Goal: Task Accomplishment & Management: Manage account settings

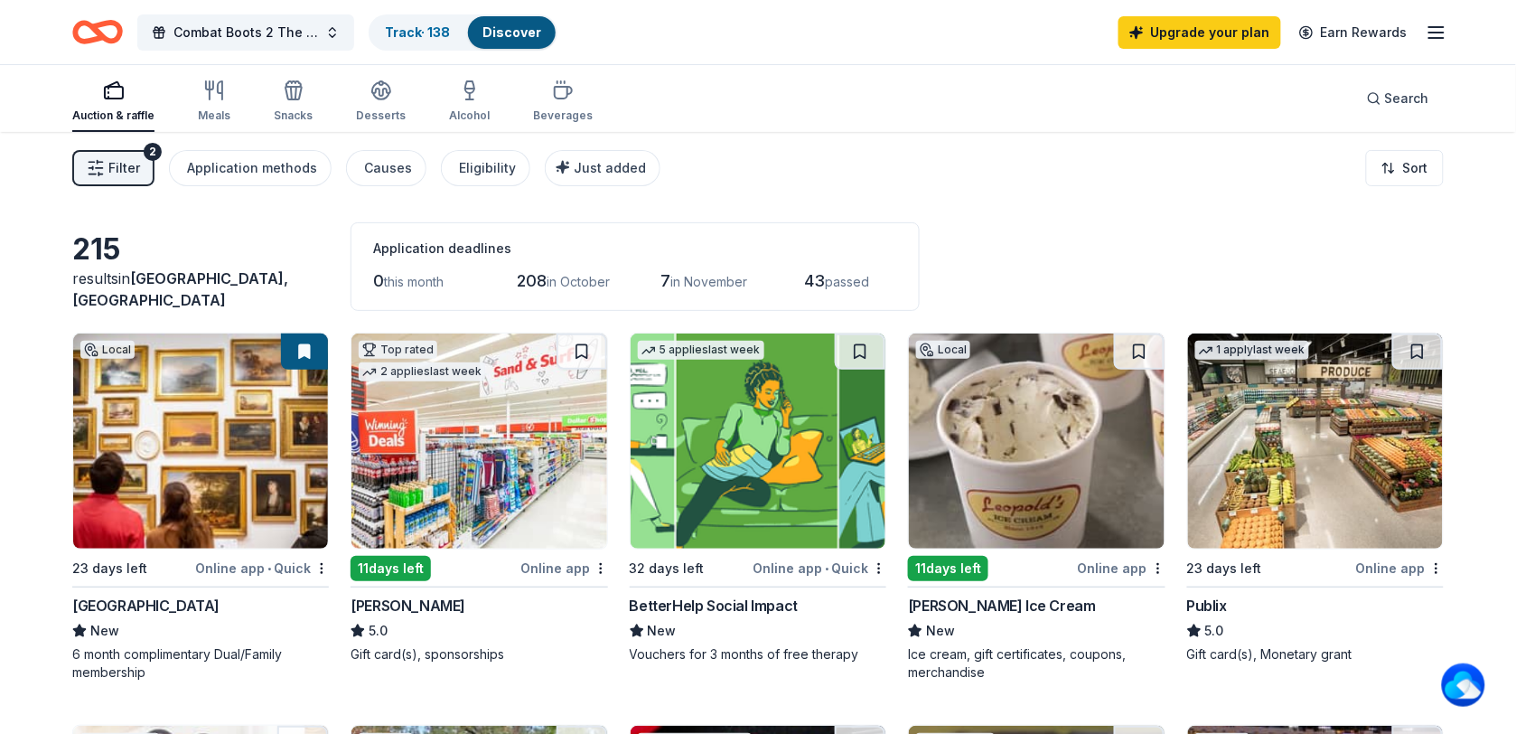
click at [1330, 203] on div "Filter 2 Application methods Causes Eligibility Just added Sort" at bounding box center [758, 168] width 1516 height 72
click at [1441, 34] on icon "button" at bounding box center [1436, 33] width 22 height 22
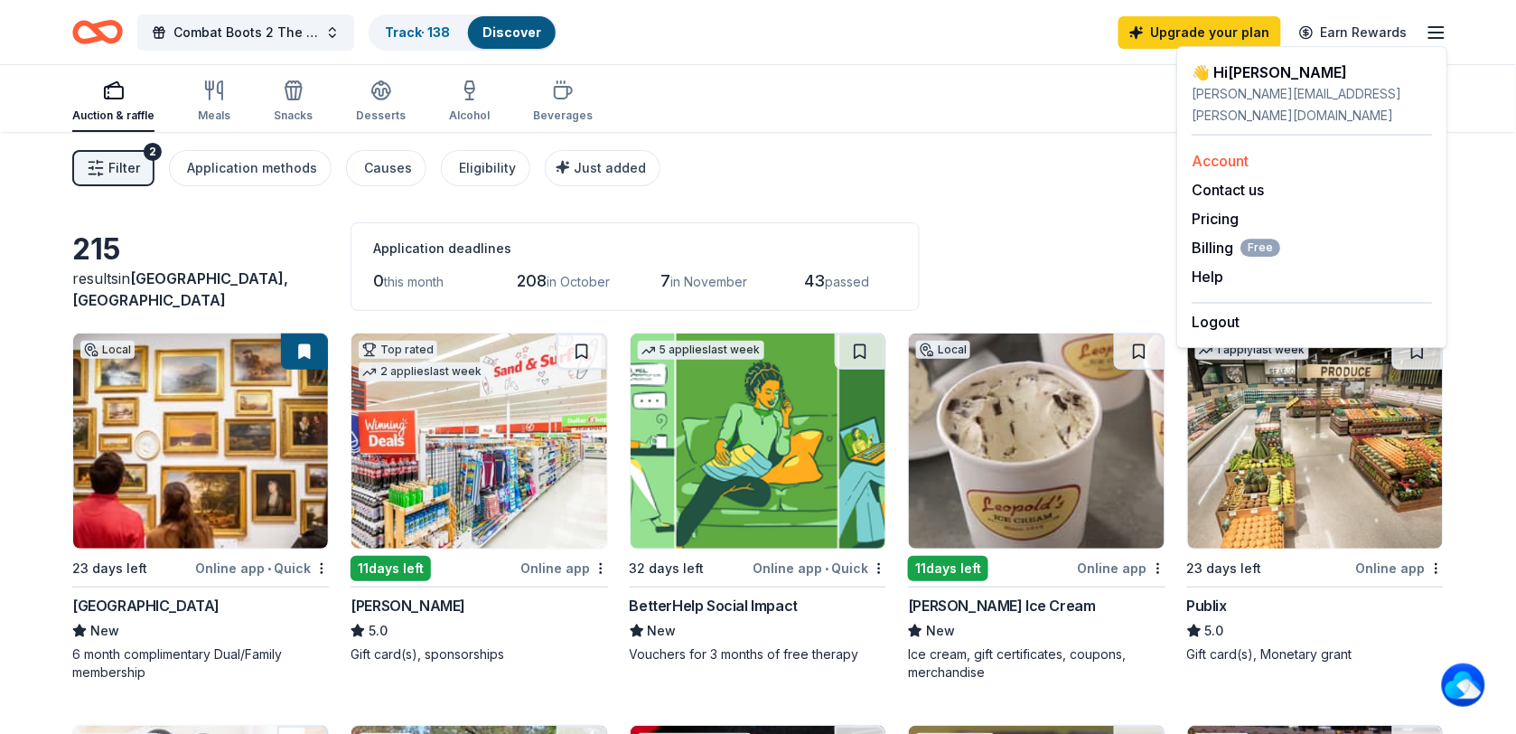
click at [1235, 152] on link "Account" at bounding box center [1220, 161] width 57 height 18
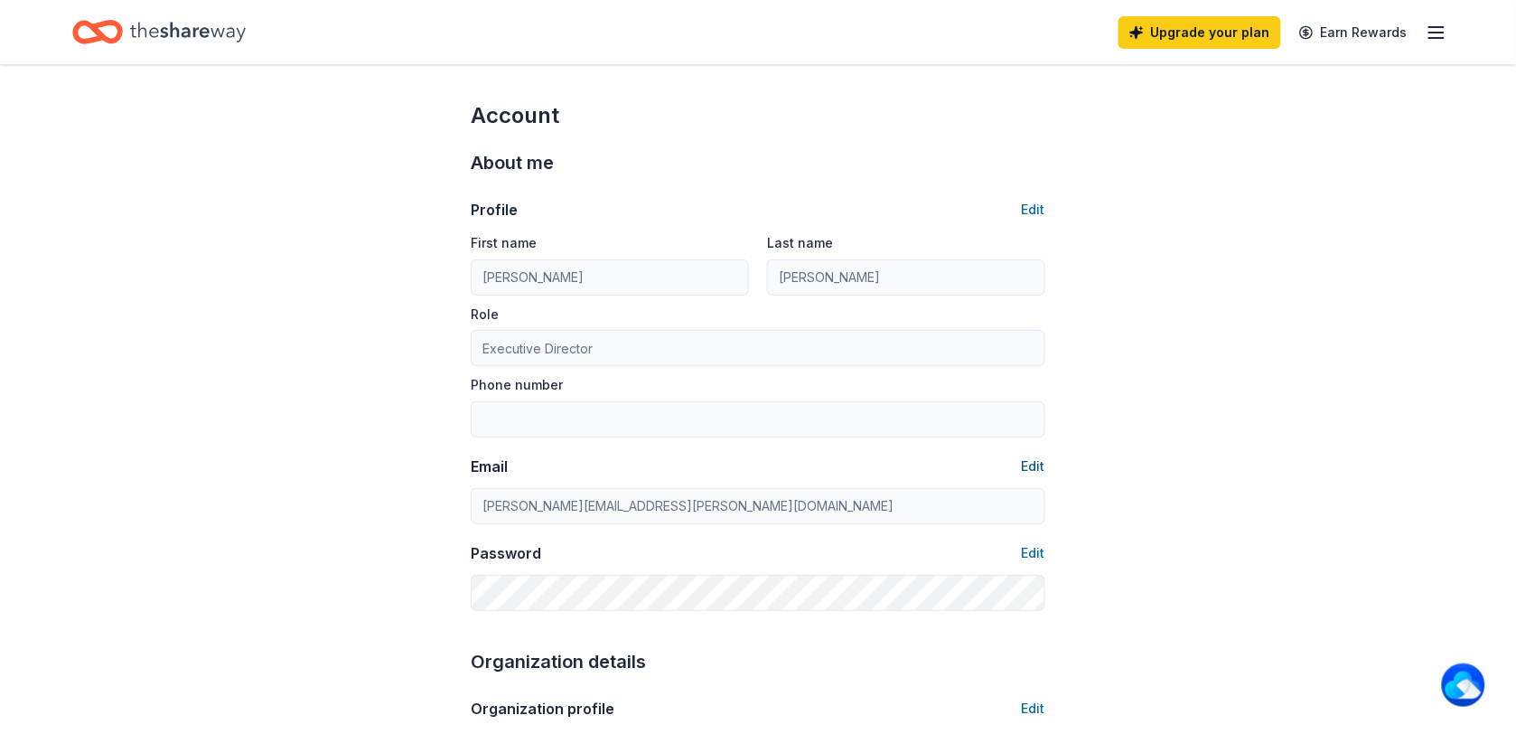
click at [1040, 465] on button "Edit" at bounding box center [1033, 466] width 23 height 22
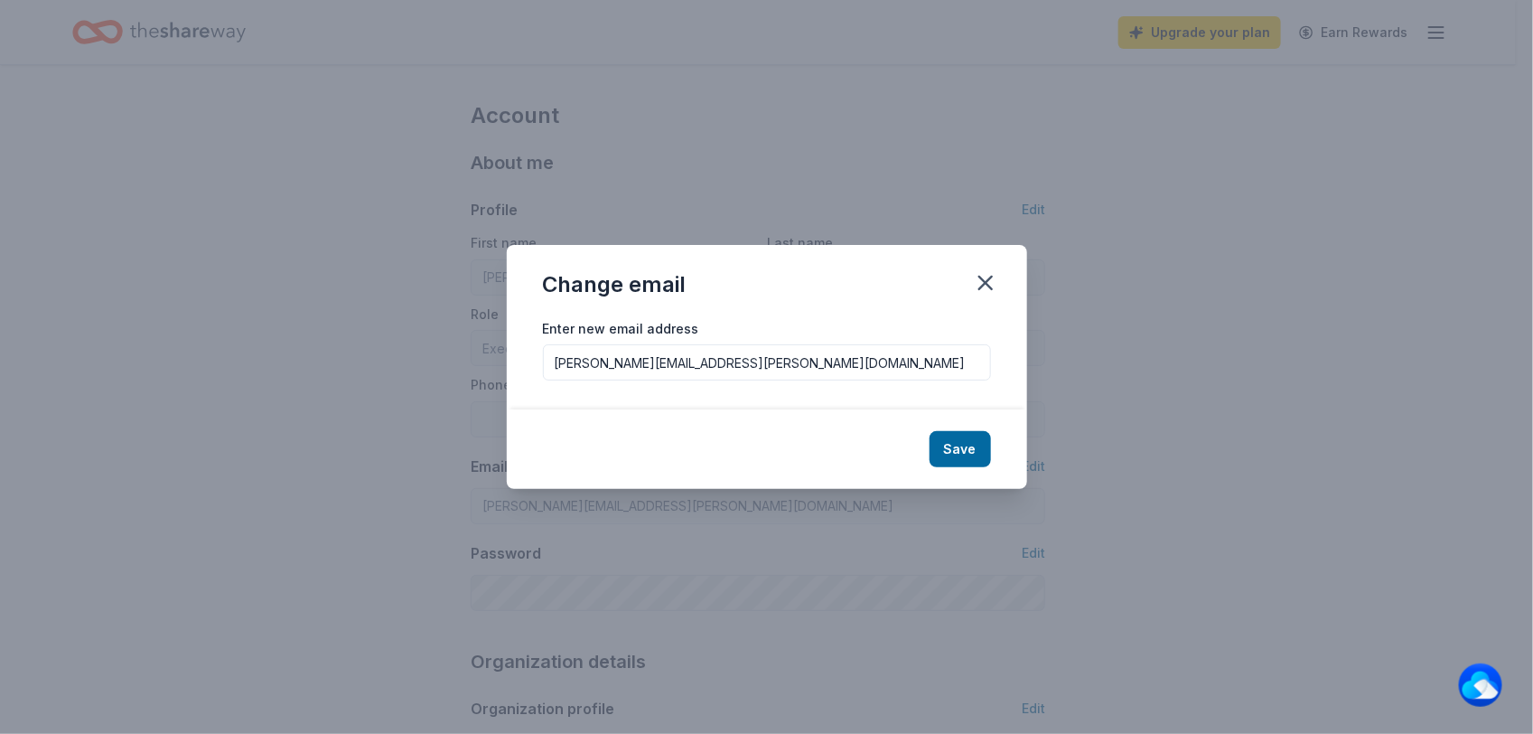
click at [892, 361] on input "[PERSON_NAME][EMAIL_ADDRESS][PERSON_NAME][DOMAIN_NAME]" at bounding box center [767, 362] width 448 height 36
drag, startPoint x: 892, startPoint y: 361, endPoint x: 653, endPoint y: 359, distance: 238.5
click at [653, 359] on input "[PERSON_NAME][EMAIL_ADDRESS][PERSON_NAME][DOMAIN_NAME]" at bounding box center [767, 362] width 448 height 36
type input "[PERSON_NAME][EMAIL_ADDRESS][PERSON_NAME][DOMAIN_NAME]"
click at [976, 441] on button "Save" at bounding box center [960, 449] width 61 height 36
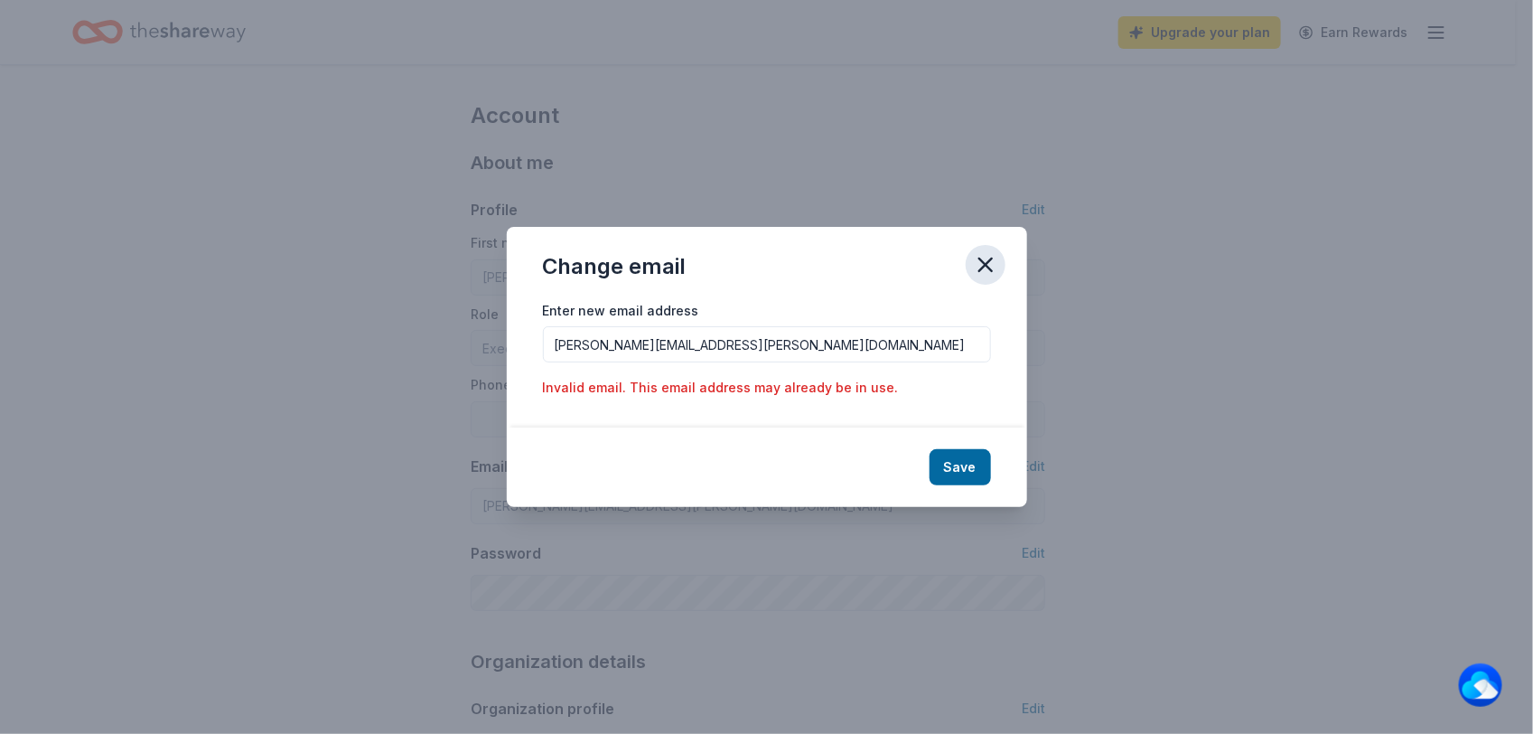
click at [989, 264] on icon "button" at bounding box center [985, 264] width 25 height 25
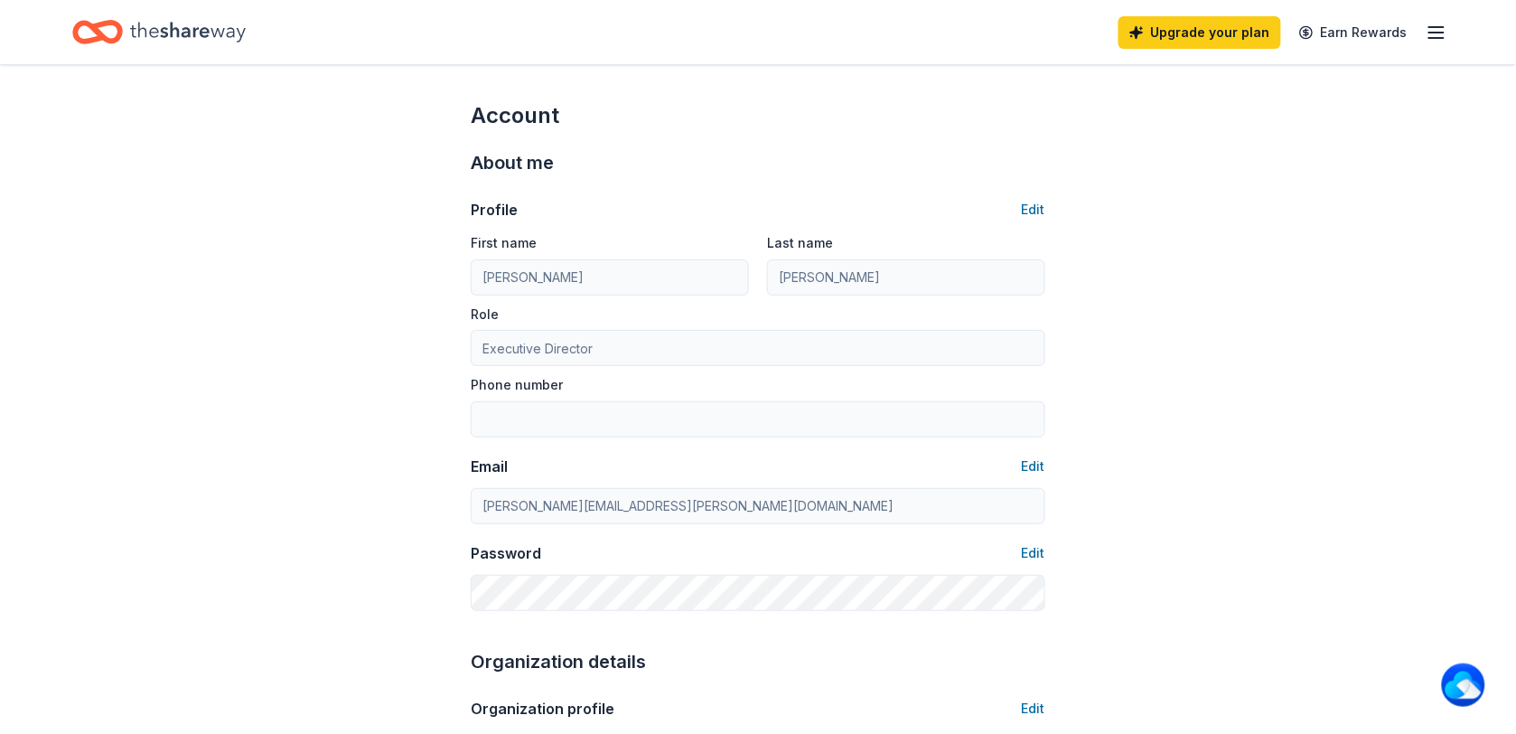
click at [1442, 36] on icon "button" at bounding box center [1436, 33] width 22 height 22
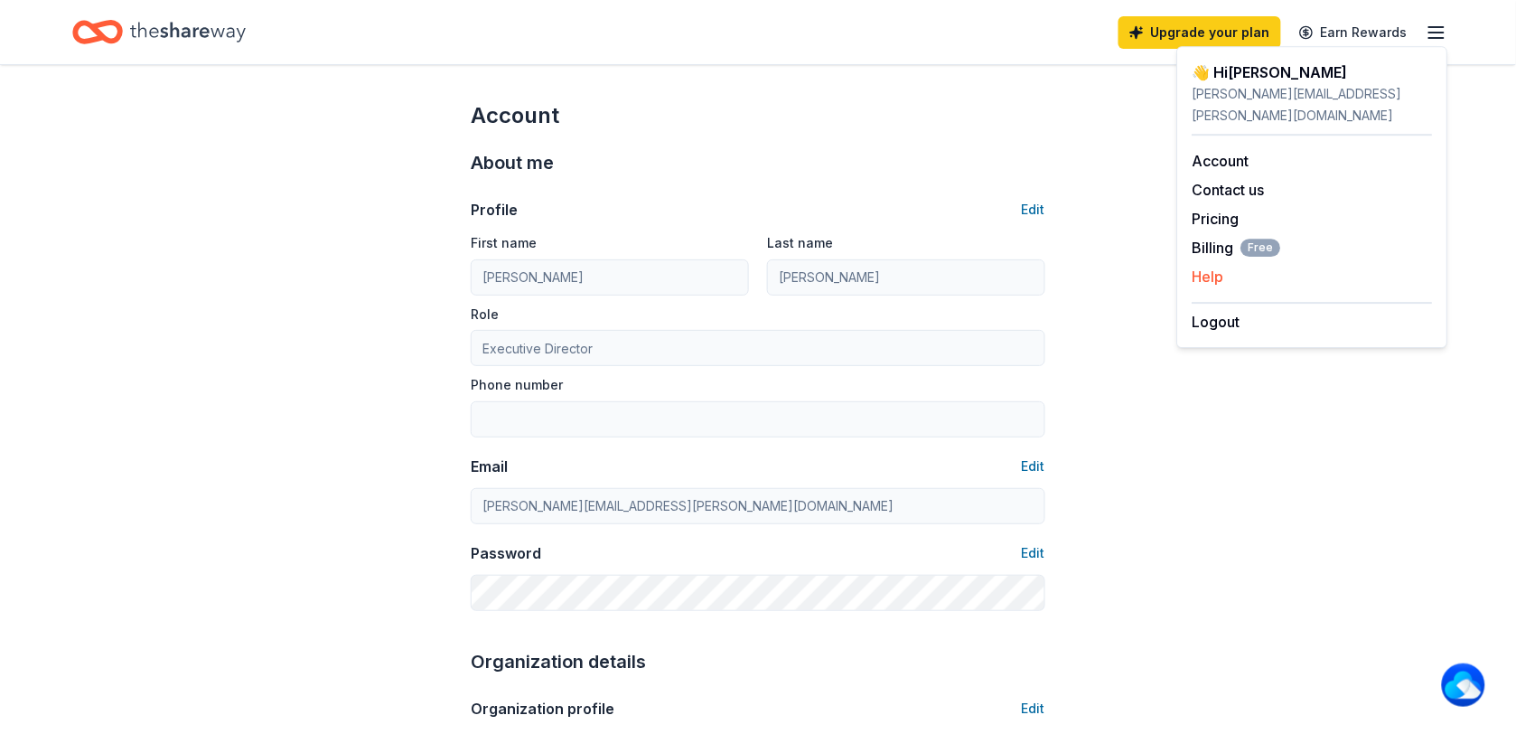
click at [1217, 266] on button "Help" at bounding box center [1208, 277] width 32 height 22
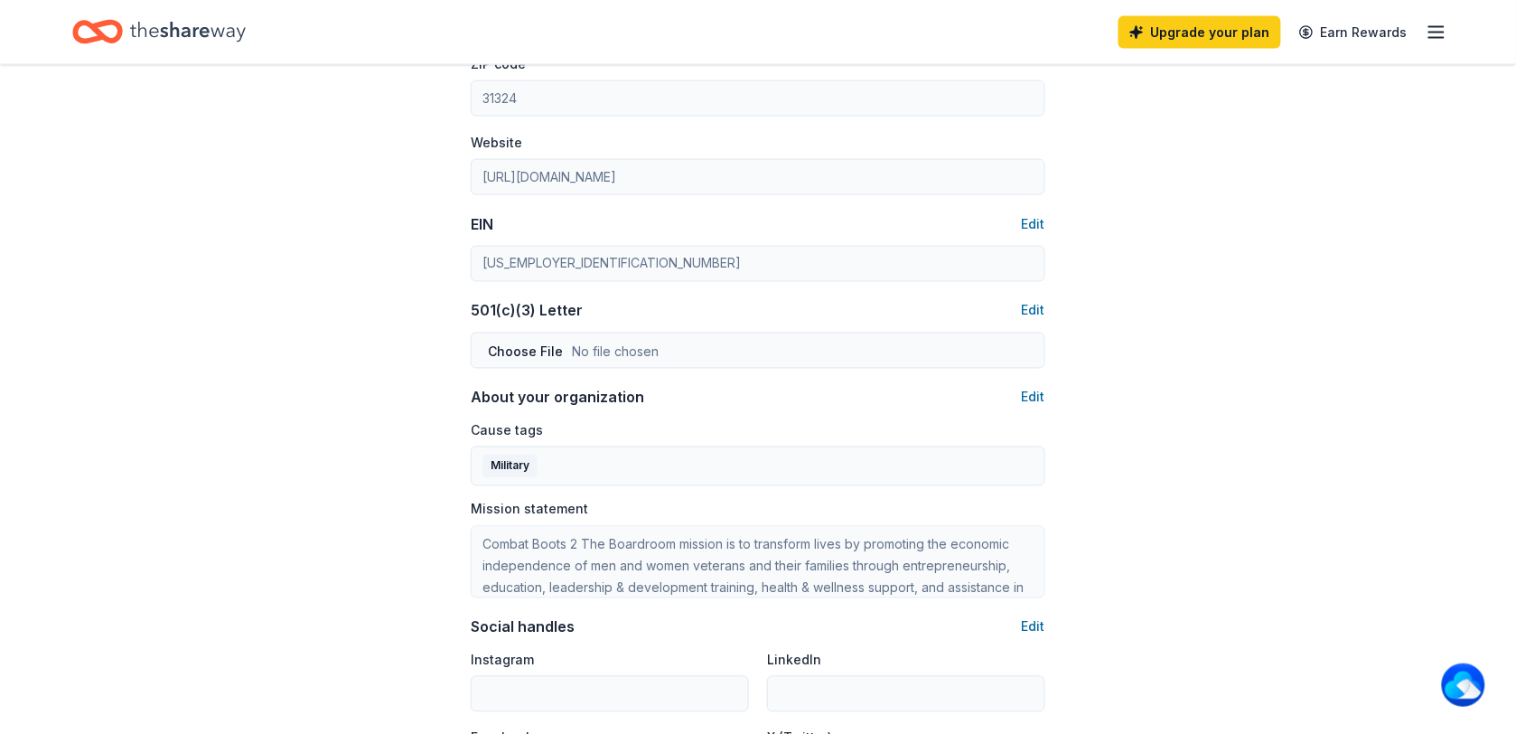
scroll to position [743, 0]
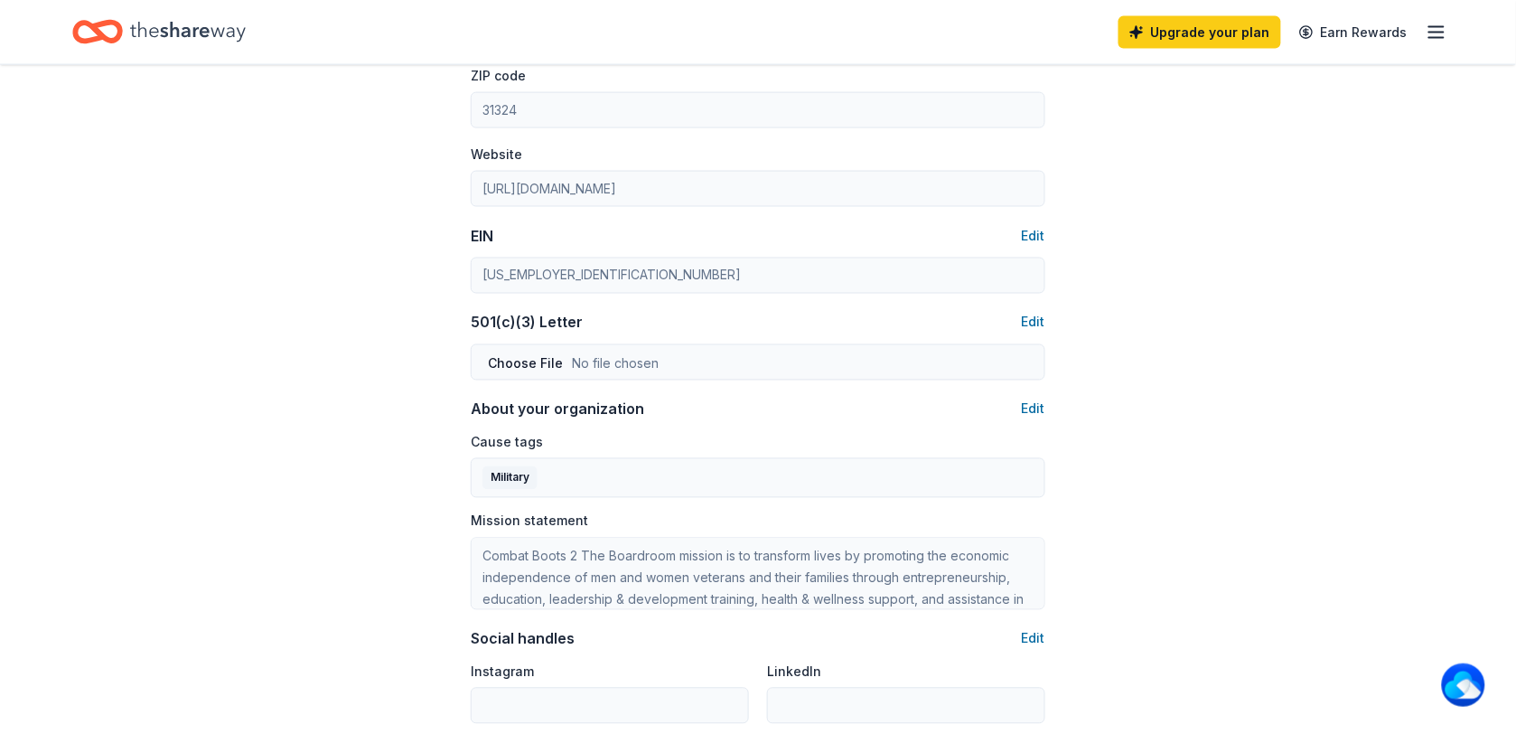
click at [1428, 36] on icon "button" at bounding box center [1436, 33] width 22 height 22
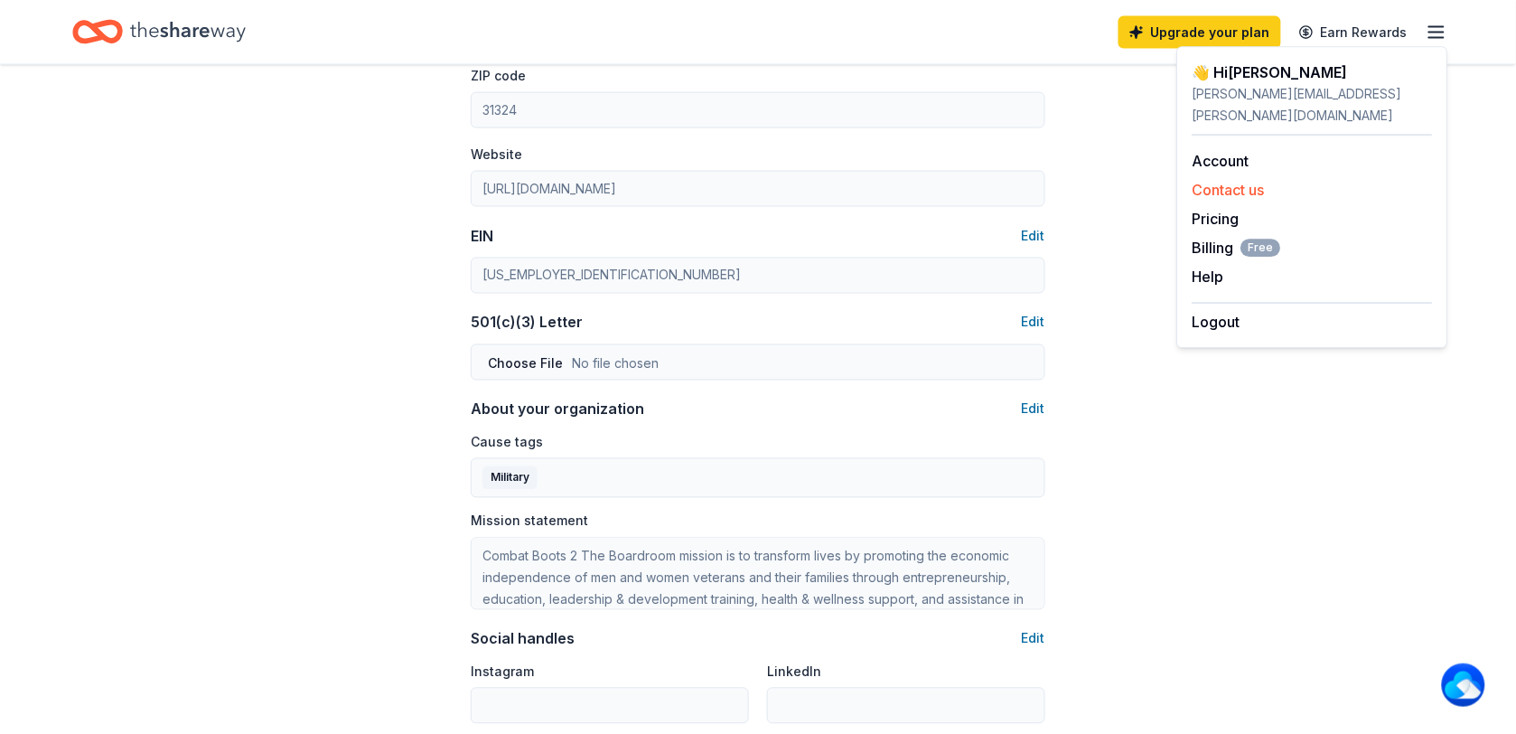
click at [1212, 179] on button "Contact us" at bounding box center [1228, 190] width 72 height 22
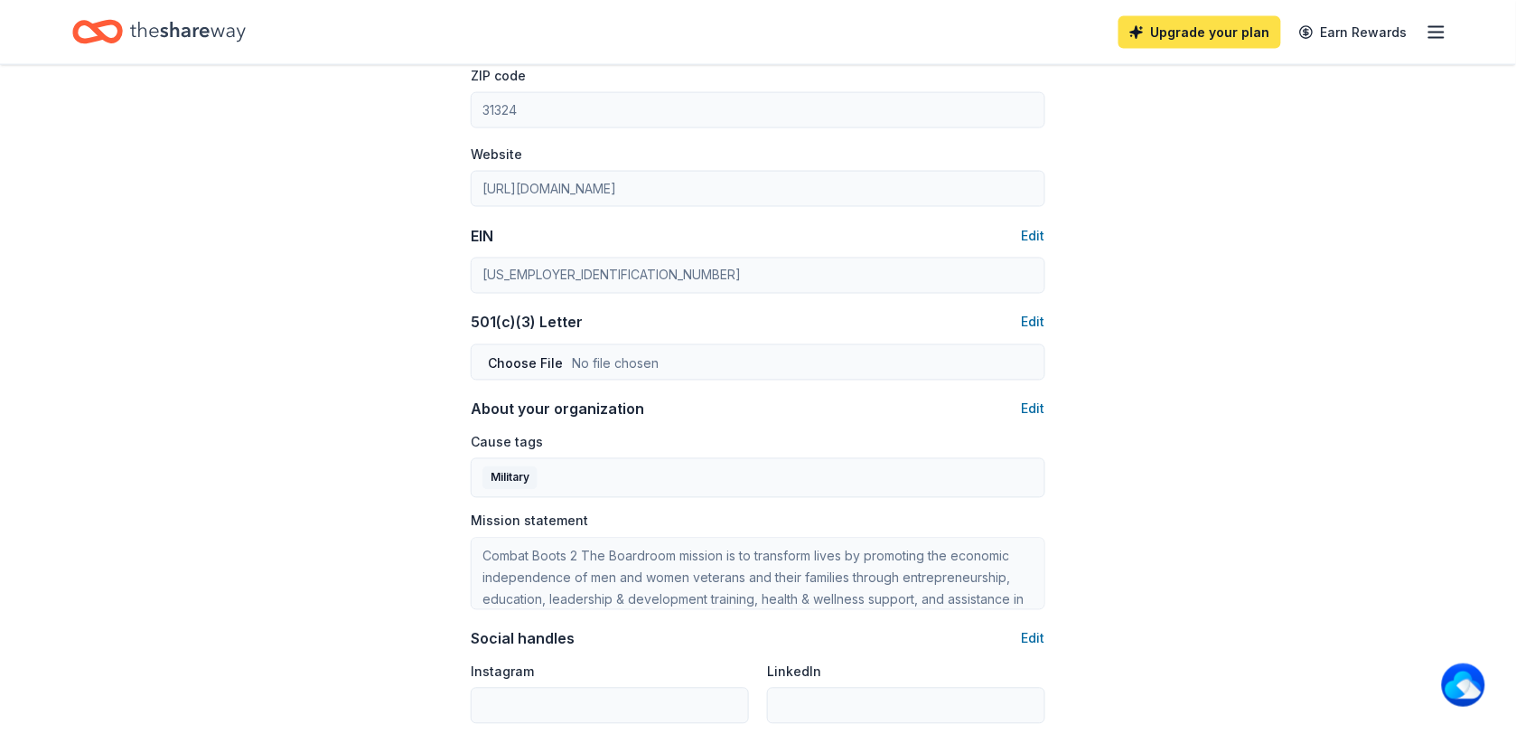
click at [1188, 39] on link "Upgrade your plan" at bounding box center [1199, 32] width 163 height 33
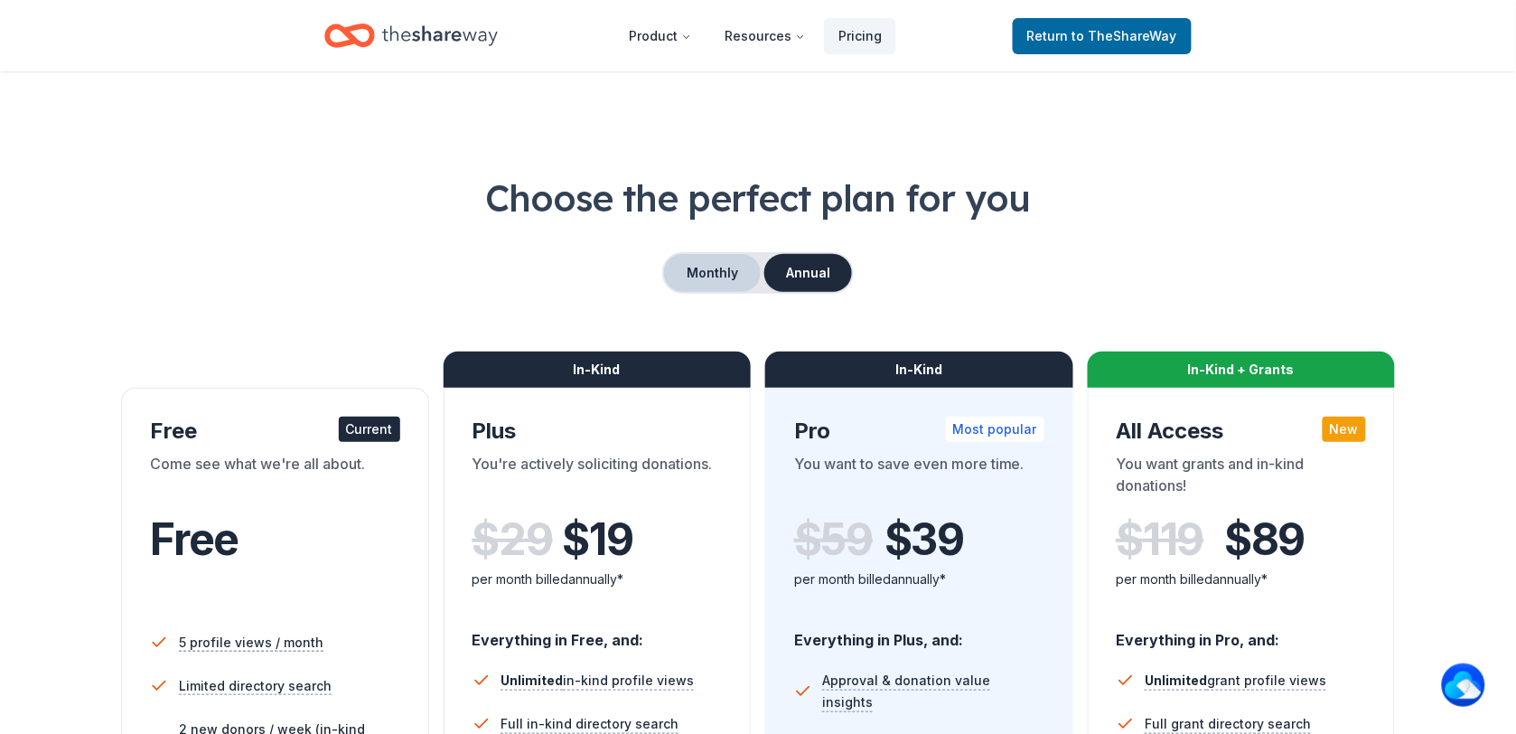
click at [716, 271] on button "Monthly" at bounding box center [712, 273] width 97 height 38
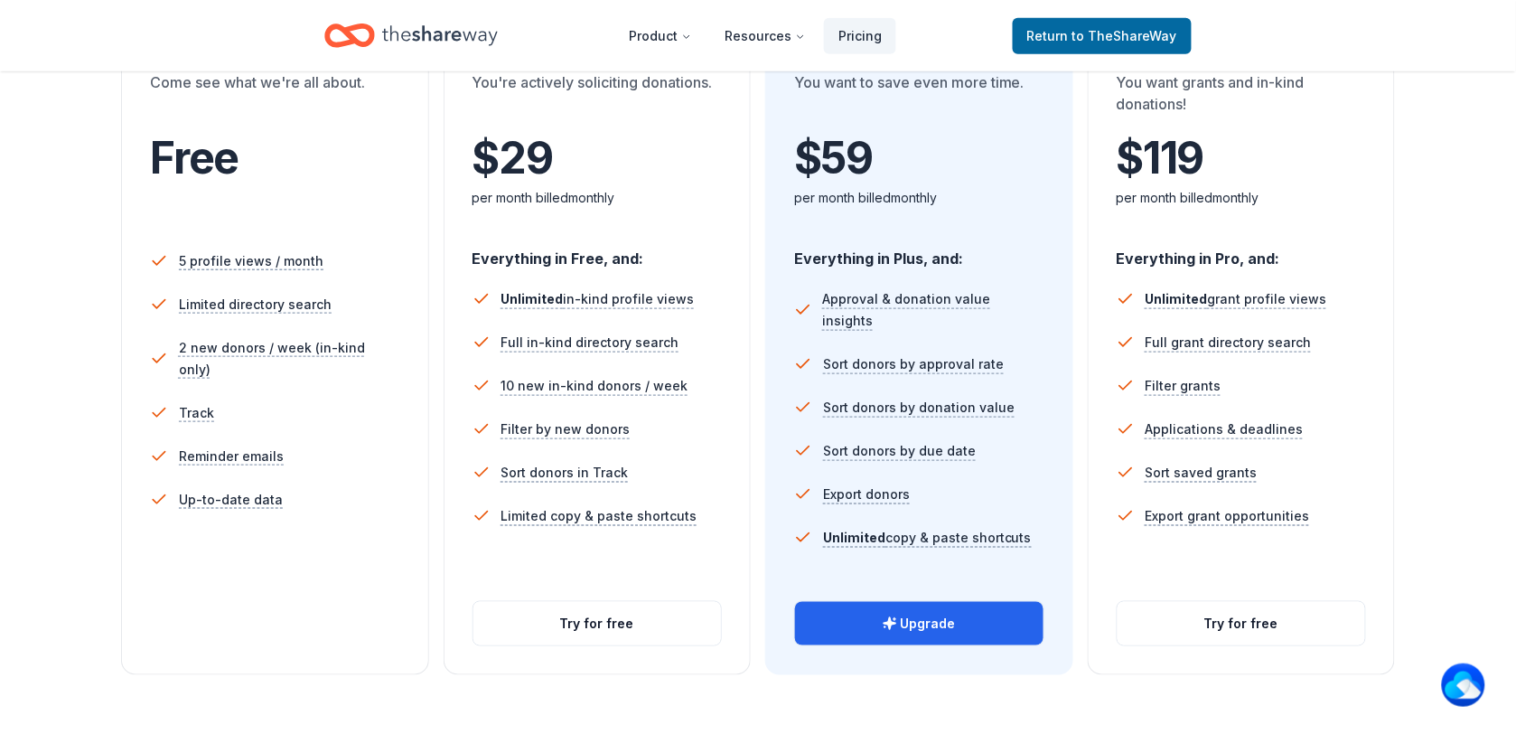
scroll to position [452, 0]
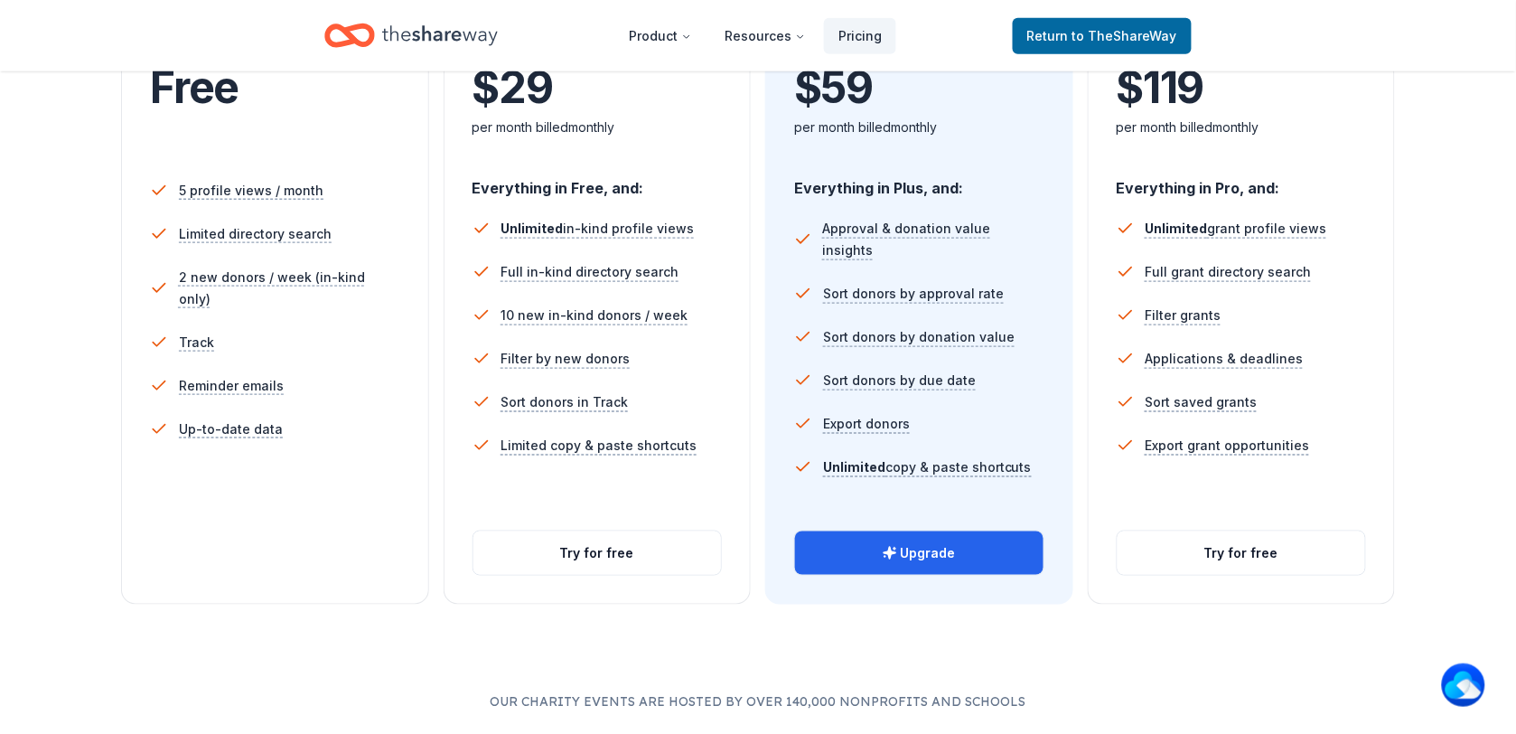
click at [924, 576] on div "In-Kind Pro Most popular You want to save even more time. $ 59 $ per month bill…" at bounding box center [919, 270] width 308 height 668
click at [922, 560] on button "Upgrade" at bounding box center [919, 552] width 248 height 43
